Goal: Task Accomplishment & Management: Manage account settings

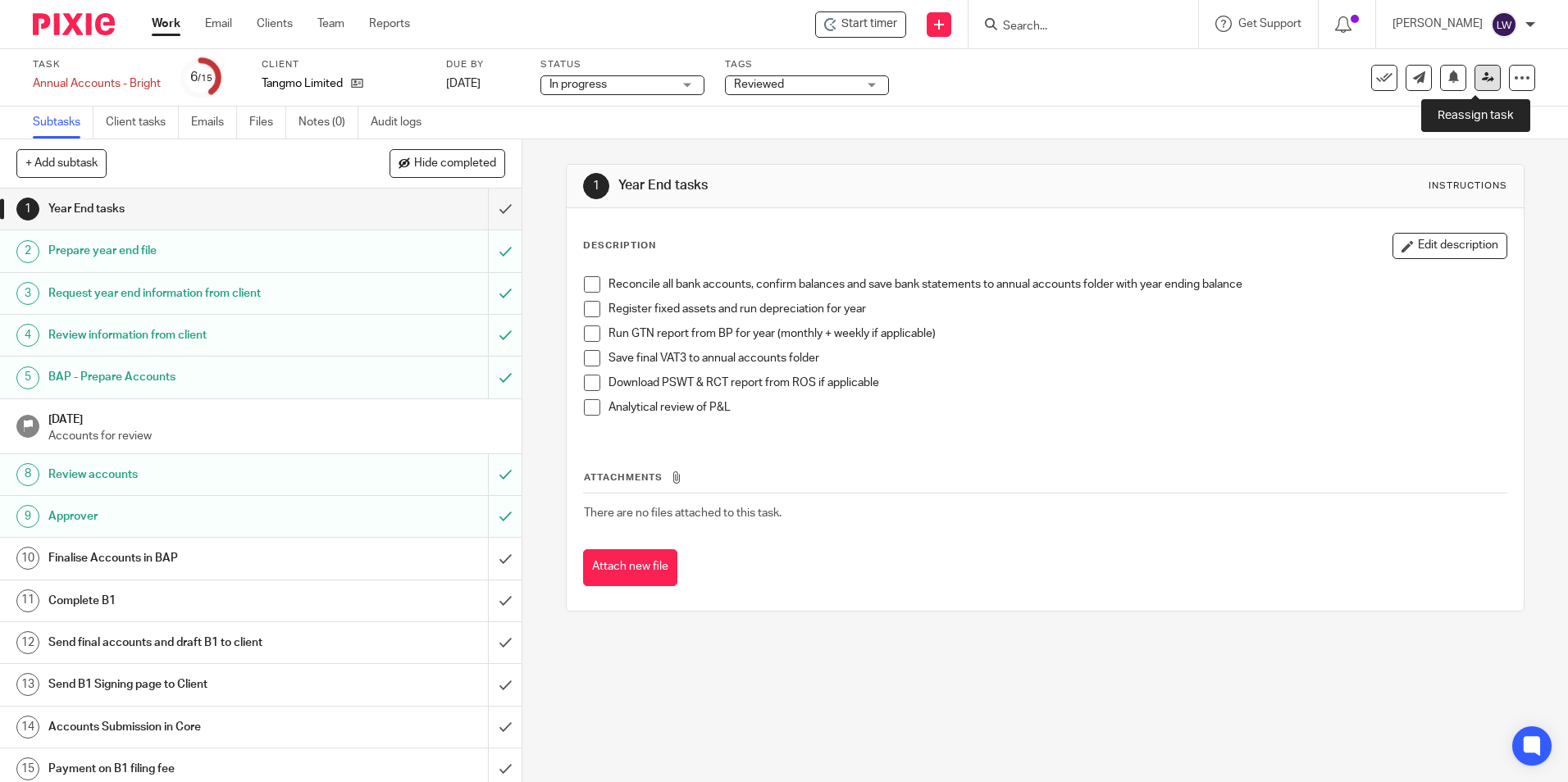
click at [1481, 75] on icon at bounding box center [1487, 77] width 13 height 13
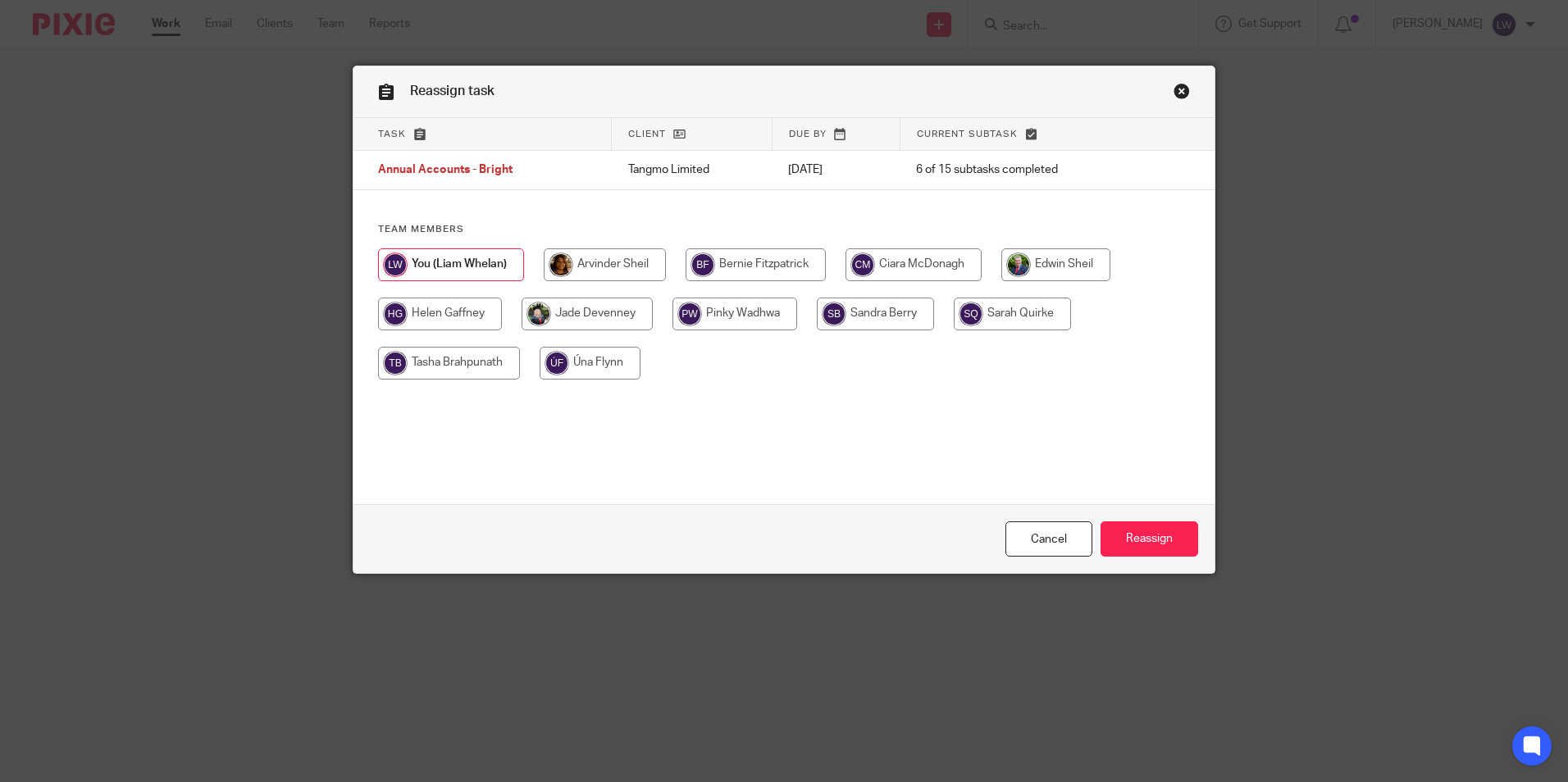
click at [859, 310] on input "radio" at bounding box center [875, 314] width 118 height 33
radio input "true"
click at [1157, 534] on input "Reassign" at bounding box center [1149, 539] width 97 height 35
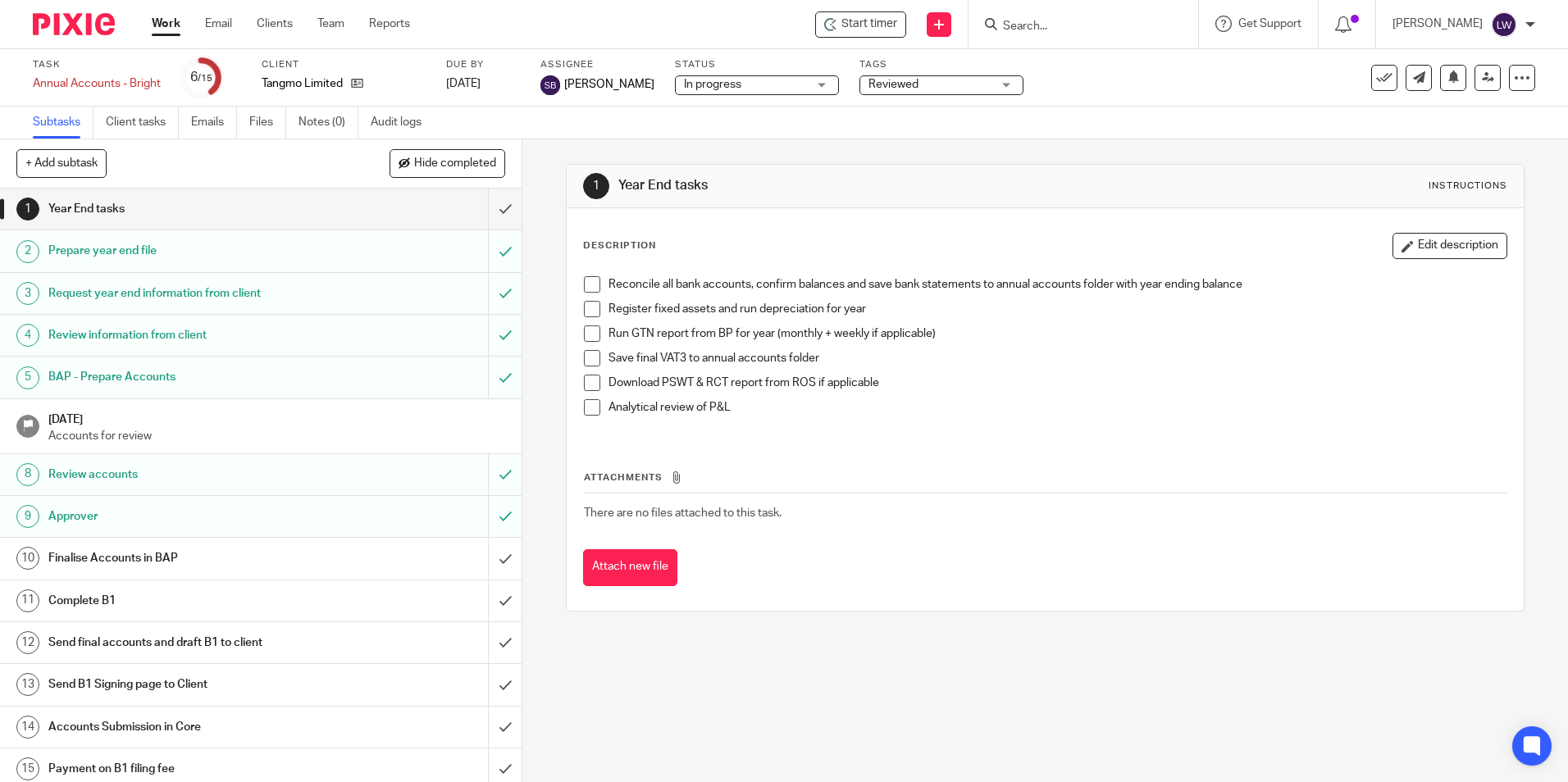
click at [1051, 18] on form at bounding box center [1088, 23] width 175 height 20
drag, startPoint x: 269, startPoint y: 21, endPoint x: 270, endPoint y: 34, distance: 13.0
click at [269, 20] on link "Clients" at bounding box center [274, 23] width 36 height 17
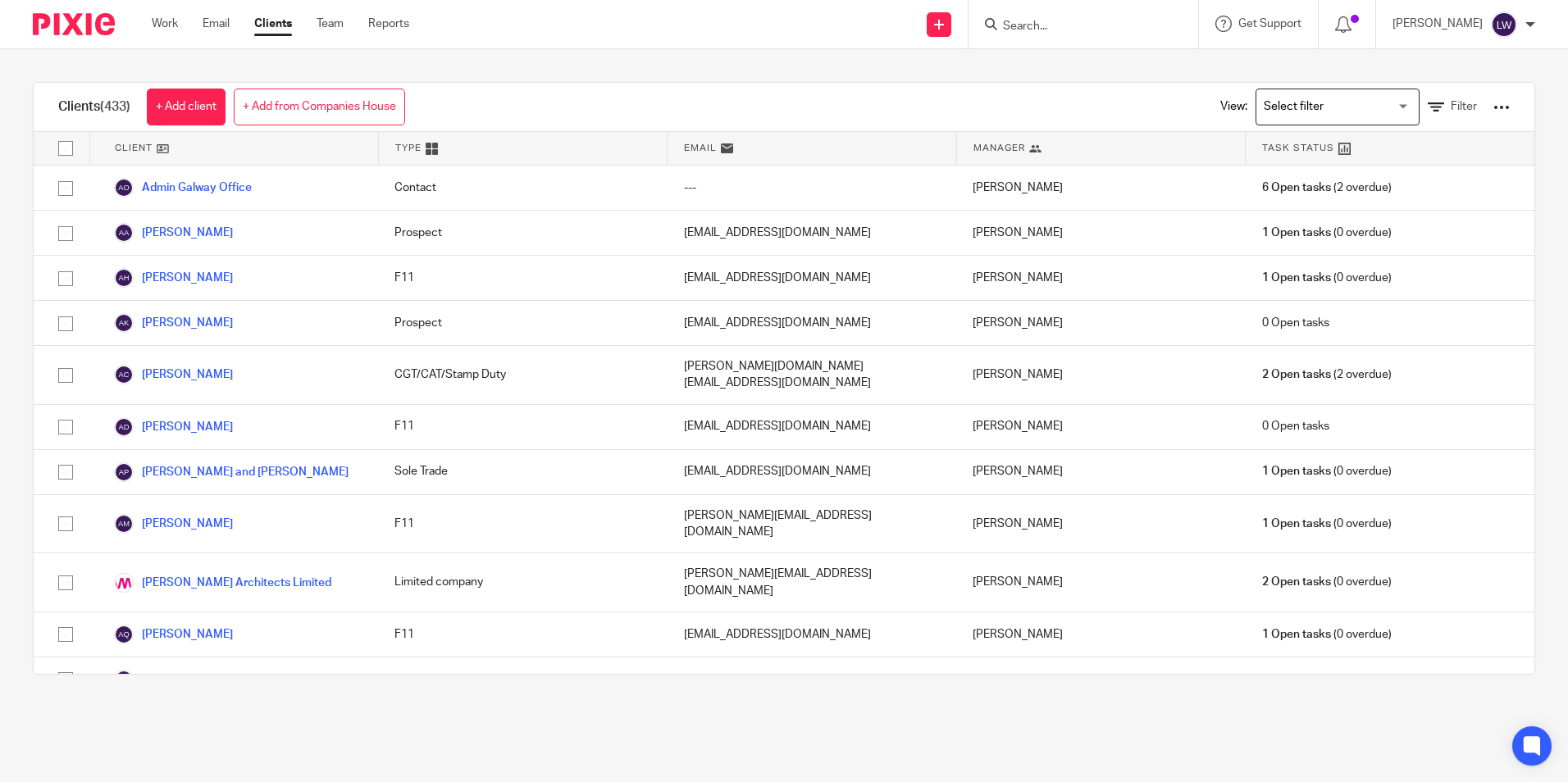
click at [1052, 23] on input "Search" at bounding box center [1075, 26] width 148 height 15
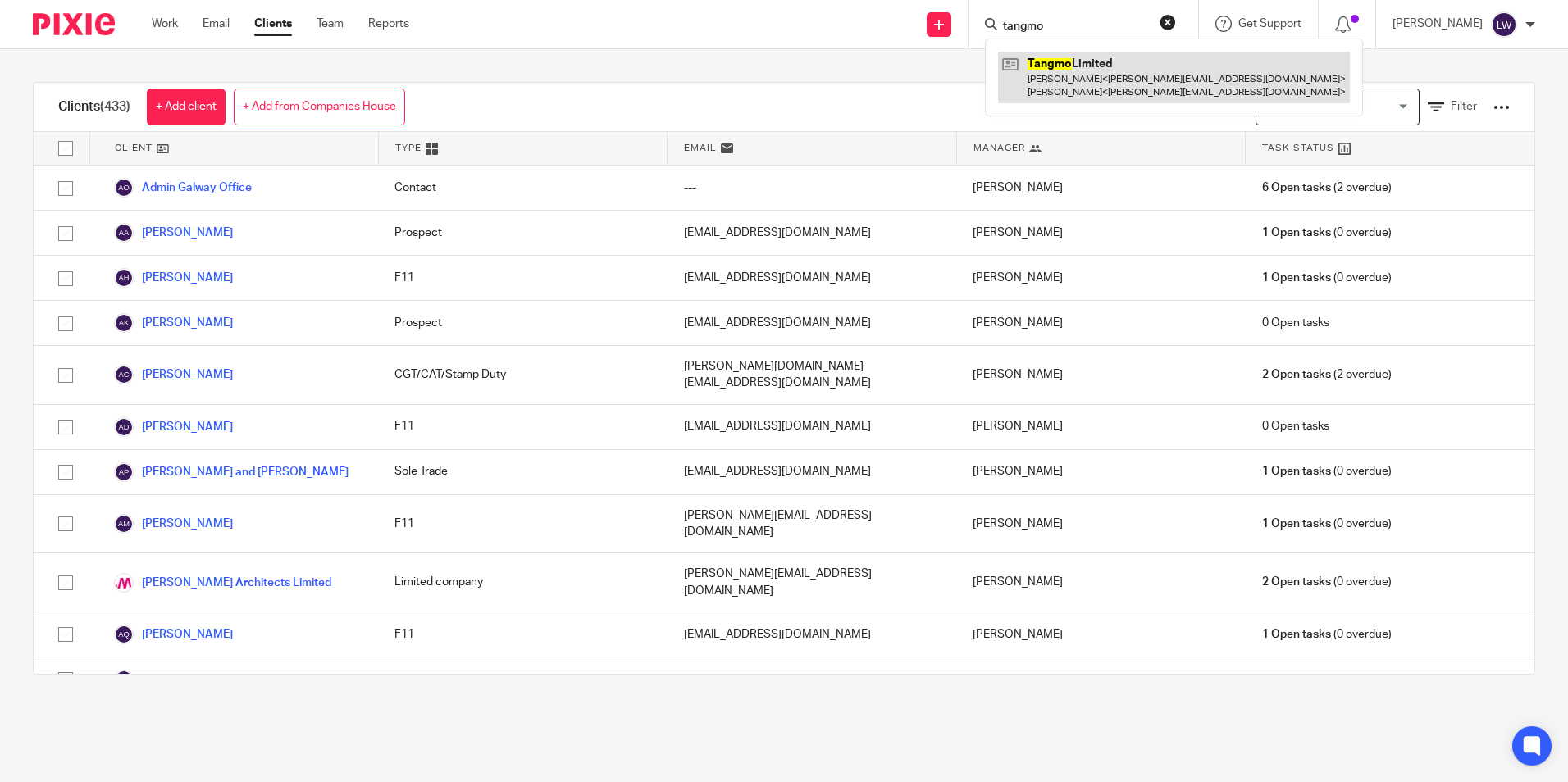
type input "tangmo"
click at [1088, 72] on link at bounding box center [1174, 77] width 352 height 51
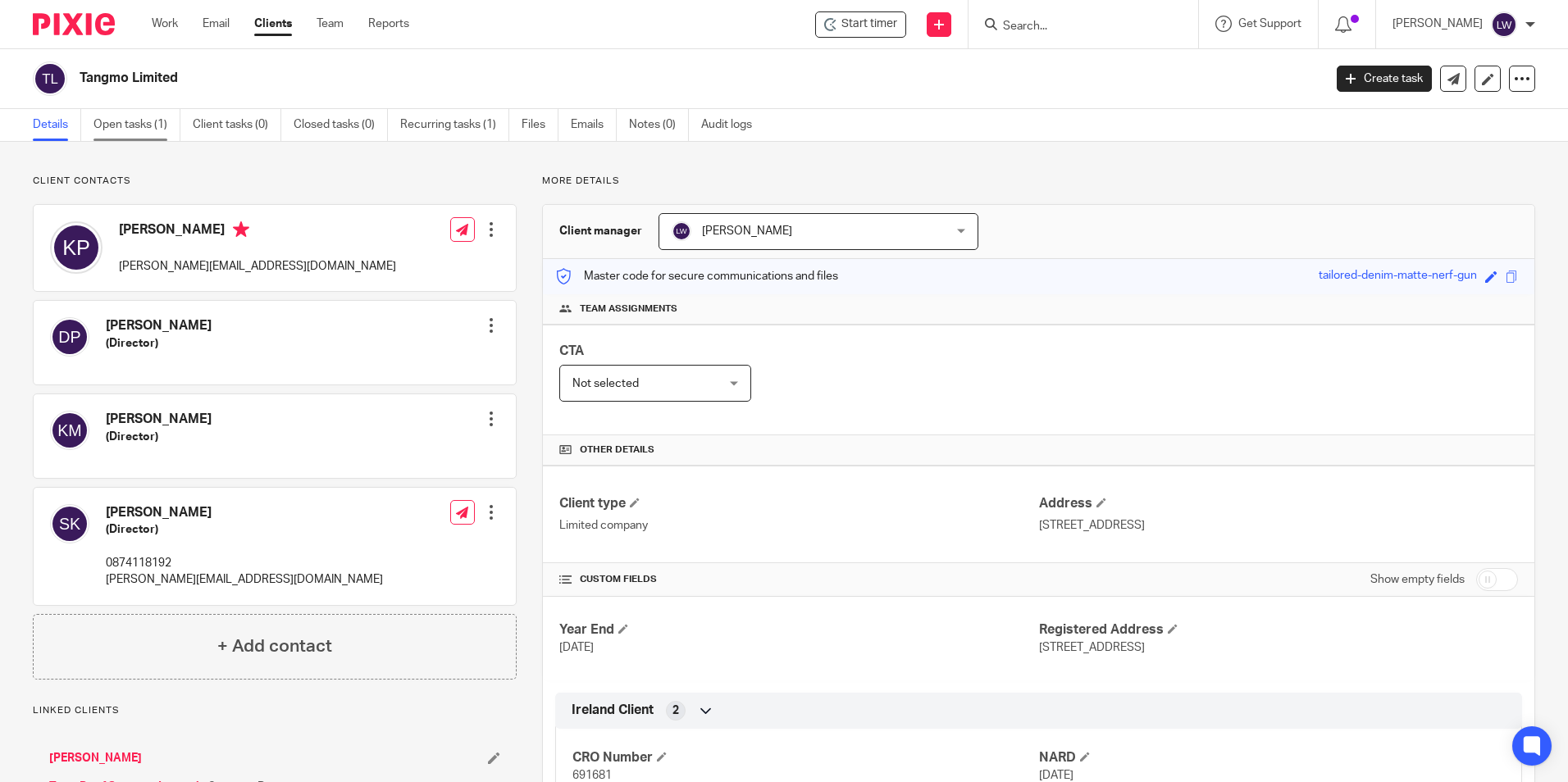
click at [133, 122] on link "Open tasks (1)" at bounding box center [136, 124] width 87 height 32
